Goal: Task Accomplishment & Management: Manage account settings

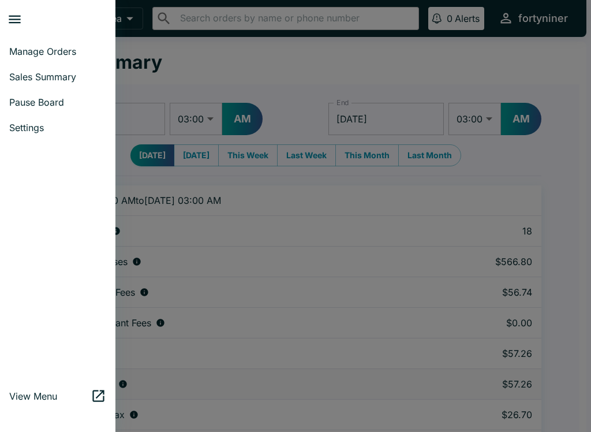
select select "03:00"
click at [16, 47] on span "Manage Orders" at bounding box center [57, 52] width 97 height 12
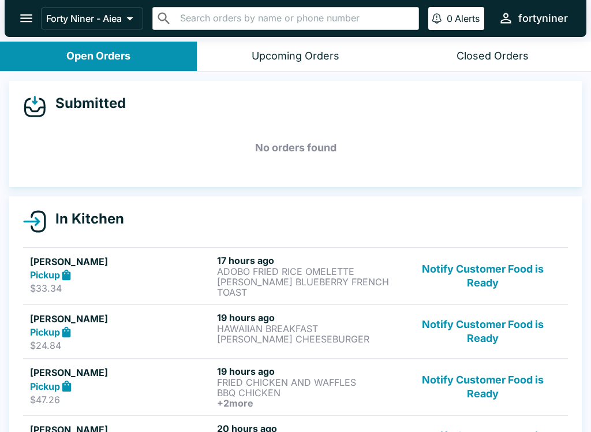
click at [465, 270] on button "Notify Customer Food is Ready" at bounding box center [483, 276] width 156 height 43
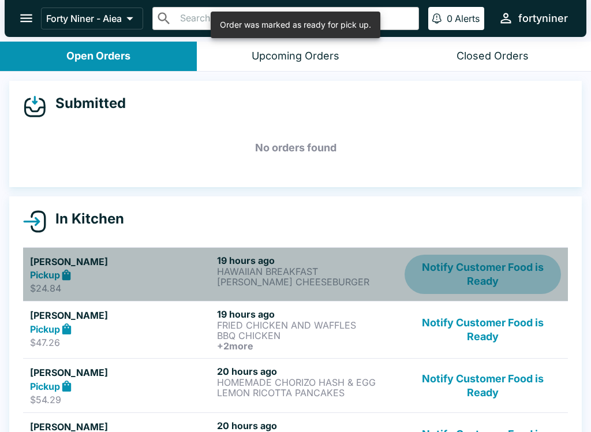
click at [482, 266] on button "Notify Customer Food is Ready" at bounding box center [483, 275] width 156 height 40
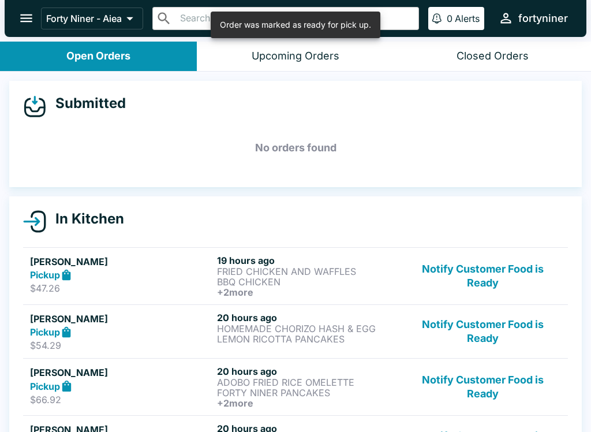
click at [474, 265] on button "Notify Customer Food is Ready" at bounding box center [483, 276] width 156 height 43
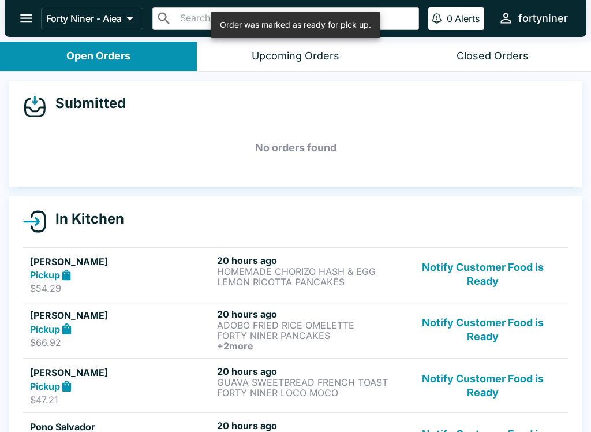
click at [478, 267] on button "Notify Customer Food is Ready" at bounding box center [483, 275] width 156 height 40
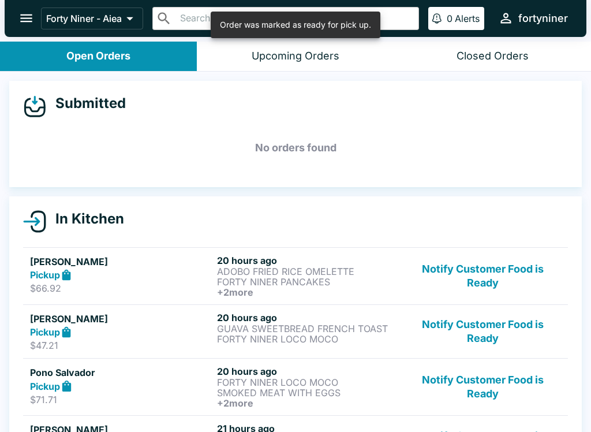
click at [478, 278] on button "Notify Customer Food is Ready" at bounding box center [483, 276] width 156 height 43
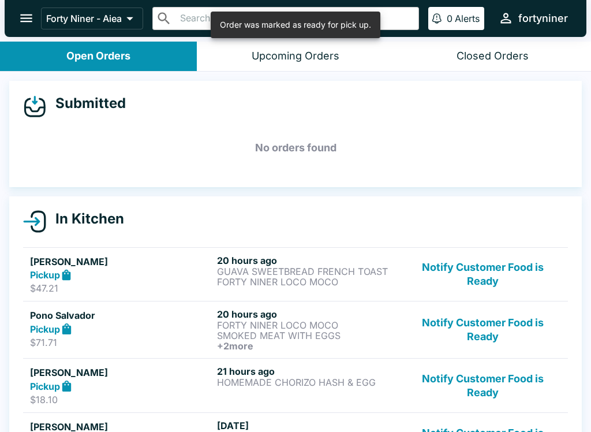
click at [480, 275] on button "Notify Customer Food is Ready" at bounding box center [483, 275] width 156 height 40
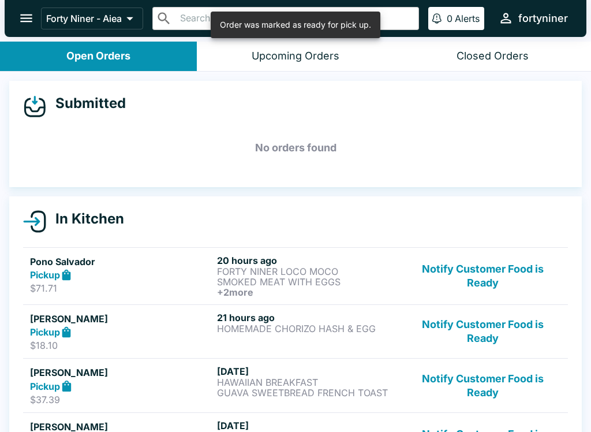
click at [480, 272] on button "Notify Customer Food is Ready" at bounding box center [483, 276] width 156 height 43
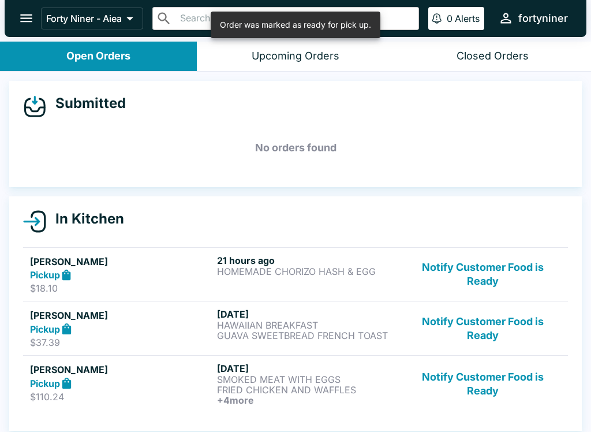
click at [480, 273] on button "Notify Customer Food is Ready" at bounding box center [483, 275] width 156 height 40
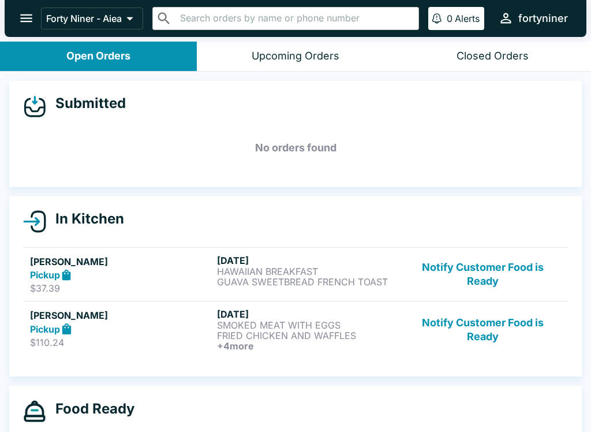
click at [480, 275] on button "Notify Customer Food is Ready" at bounding box center [483, 275] width 156 height 40
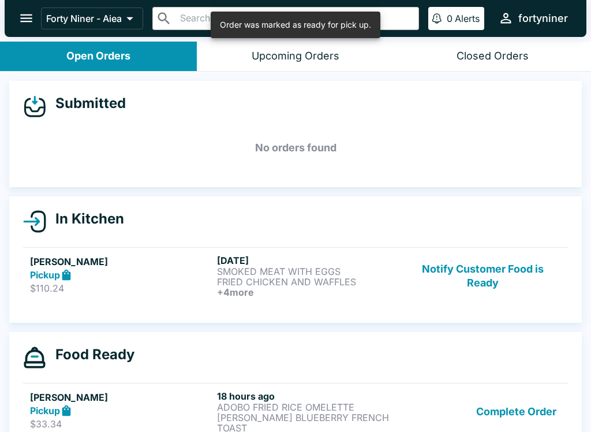
click at [484, 271] on button "Notify Customer Food is Ready" at bounding box center [483, 276] width 156 height 43
